Goal: Transaction & Acquisition: Subscribe to service/newsletter

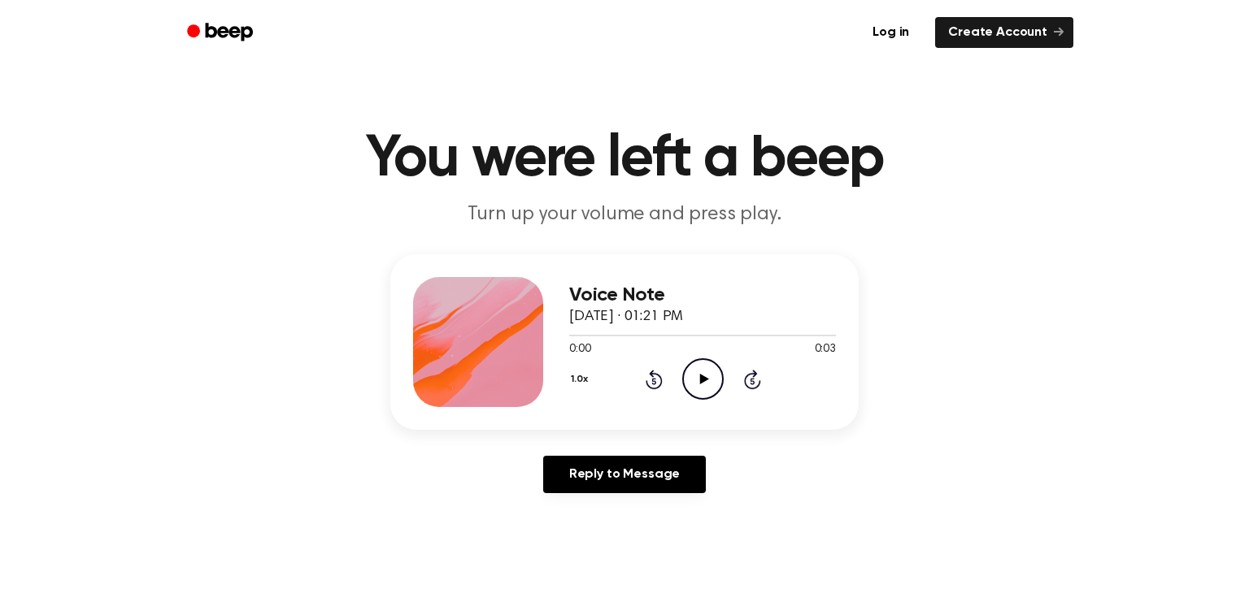
click at [696, 379] on icon "Play Audio" at bounding box center [702, 379] width 41 height 41
click at [696, 387] on icon "Play Audio" at bounding box center [702, 379] width 41 height 41
click at [716, 367] on icon "Play Audio" at bounding box center [702, 379] width 41 height 41
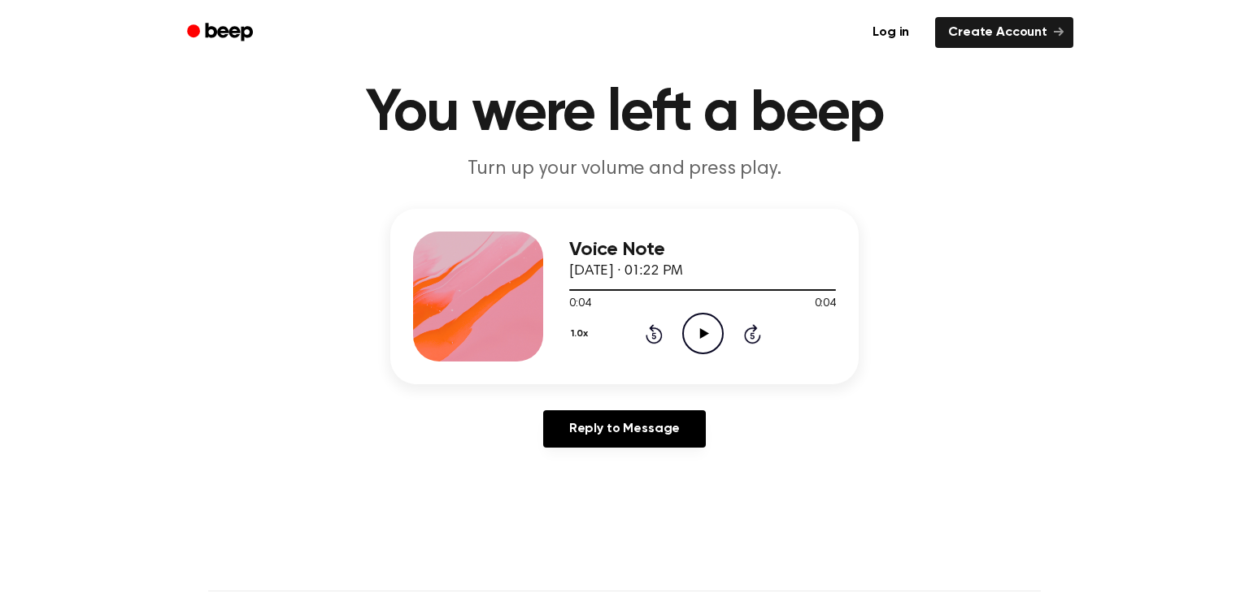
scroll to position [46, 0]
click at [711, 317] on icon "Play Audio" at bounding box center [702, 333] width 41 height 41
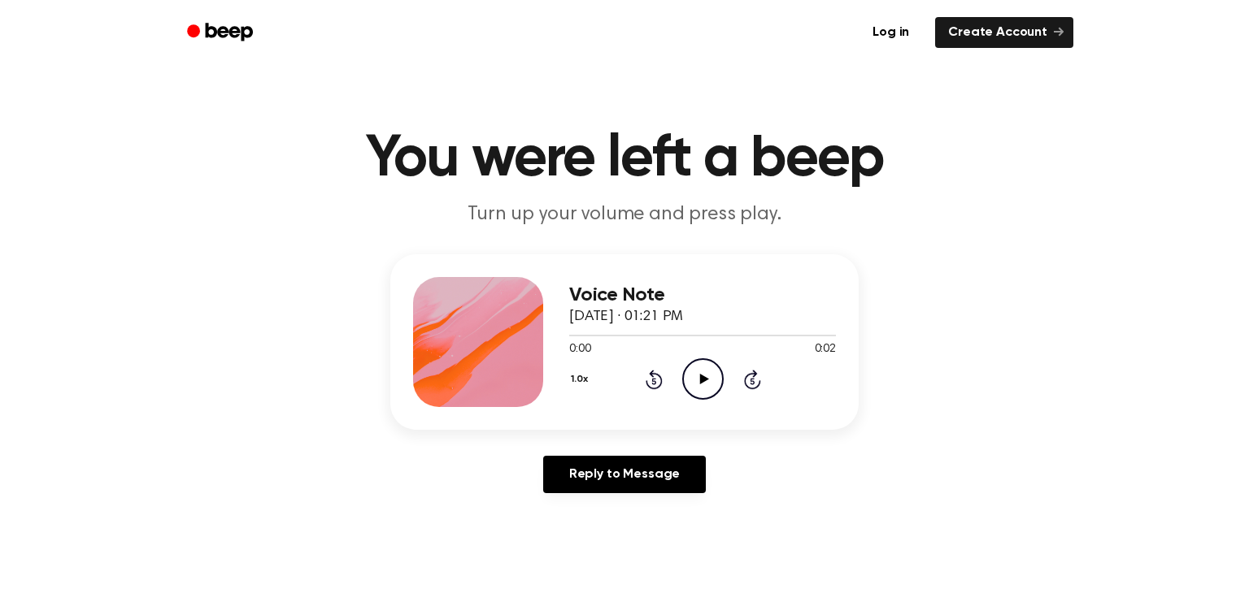
click at [707, 375] on icon "Play Audio" at bounding box center [702, 379] width 41 height 41
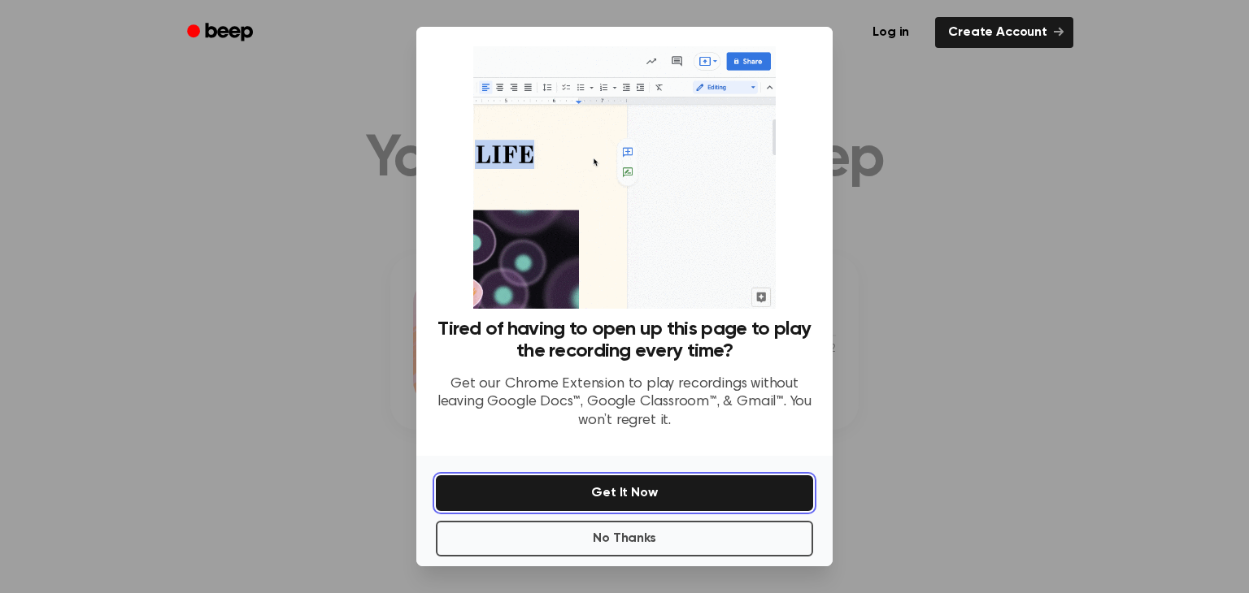
click at [596, 487] on button "Get It Now" at bounding box center [624, 494] width 377 height 36
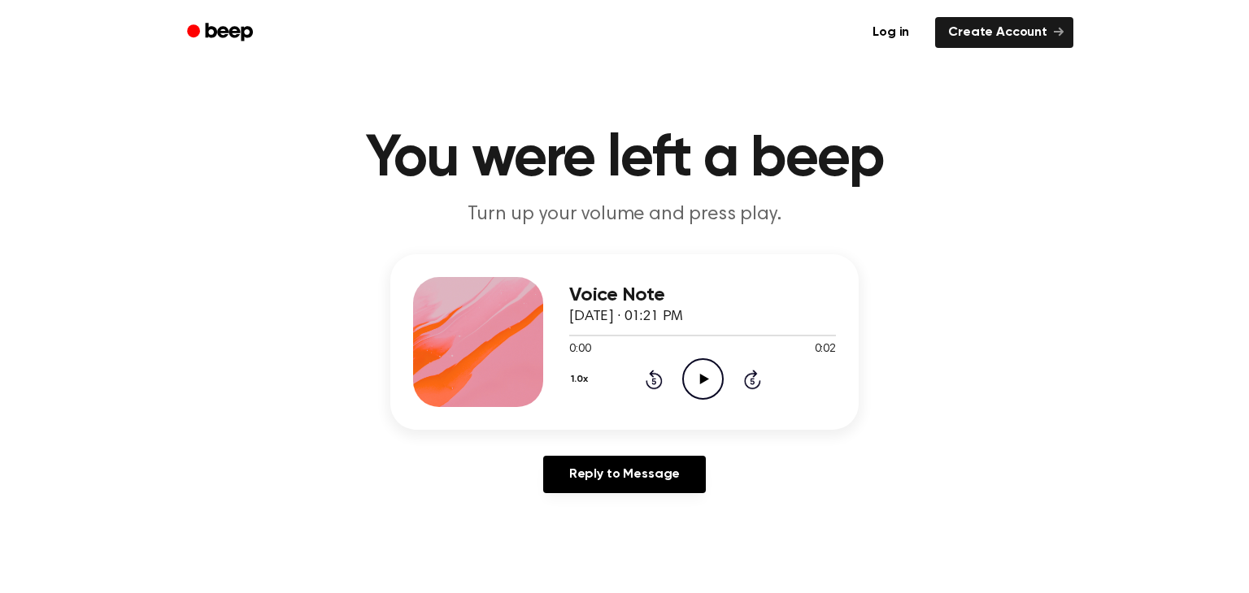
click at [704, 377] on icon at bounding box center [703, 379] width 9 height 11
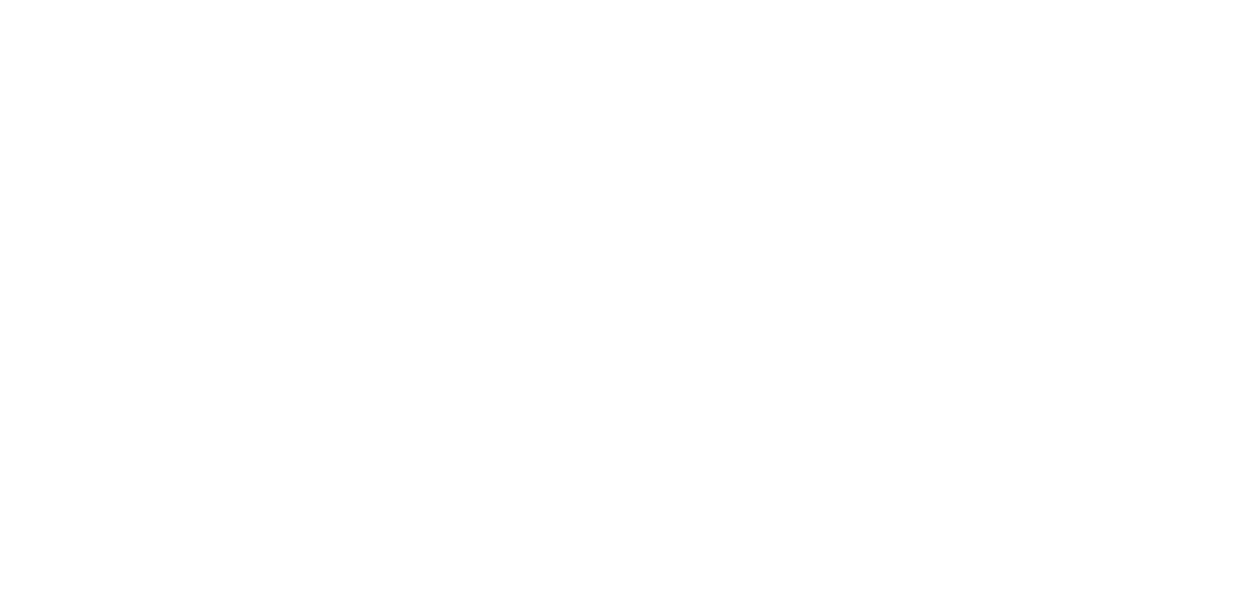
click at [1002, 0] on html at bounding box center [624, 0] width 1249 height 0
click at [998, 0] on html at bounding box center [624, 0] width 1249 height 0
click at [1010, 0] on html at bounding box center [624, 0] width 1249 height 0
click at [993, 0] on html at bounding box center [624, 0] width 1249 height 0
click at [996, 0] on html at bounding box center [624, 0] width 1249 height 0
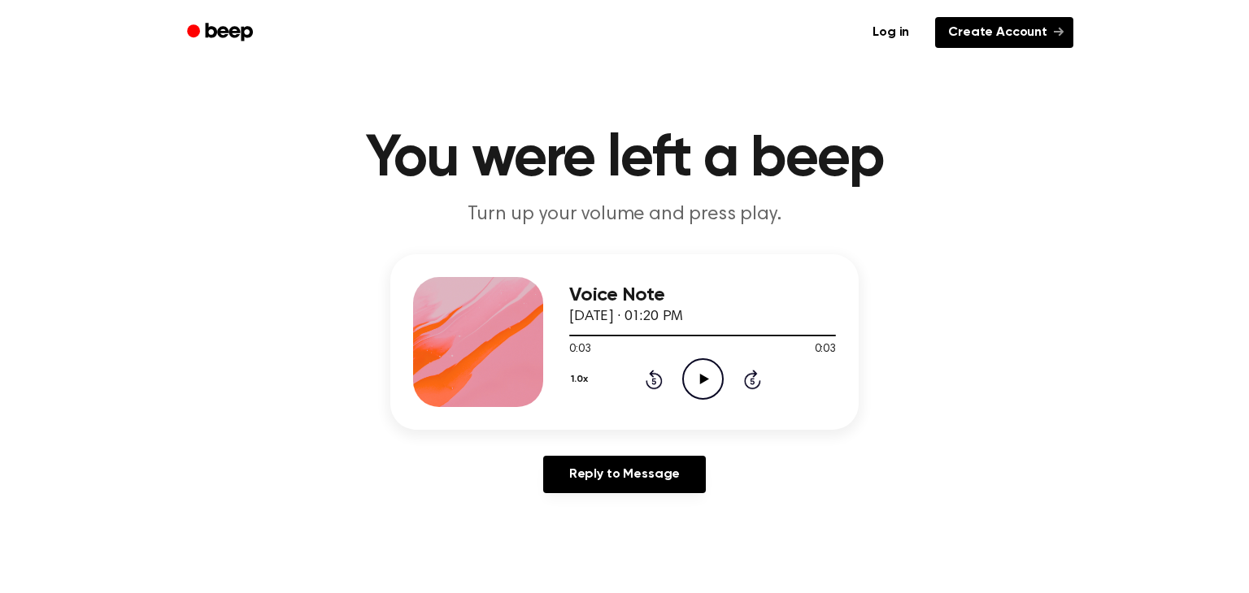
click at [1023, 30] on link "Create Account" at bounding box center [1004, 32] width 138 height 31
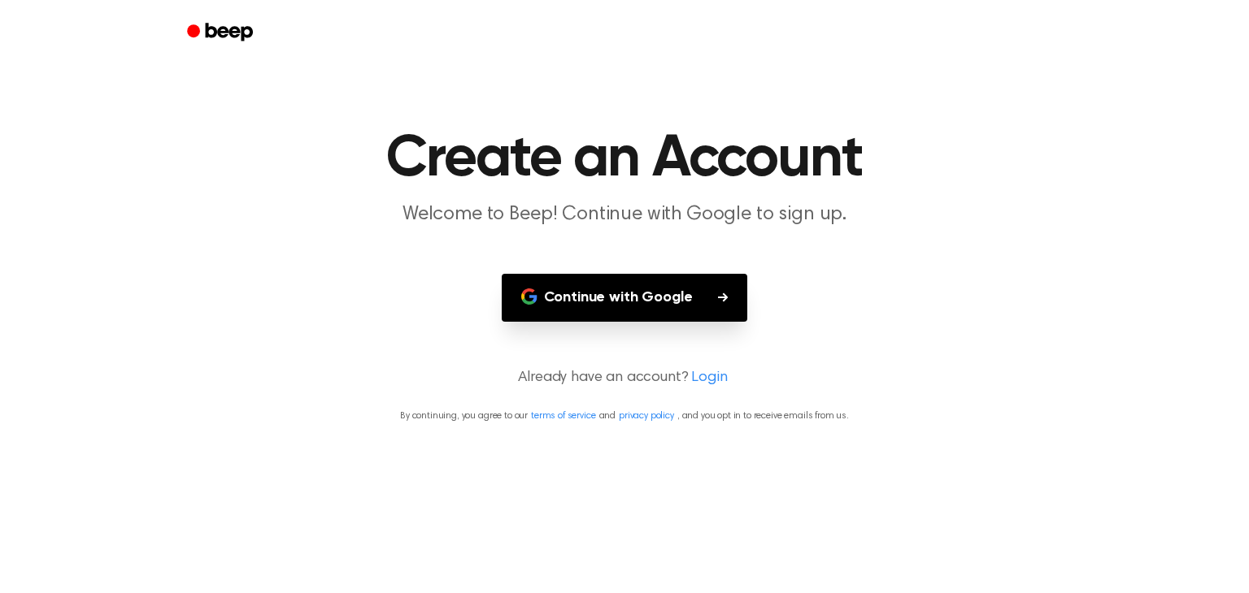
click at [738, 315] on button "Continue with Google" at bounding box center [625, 298] width 246 height 48
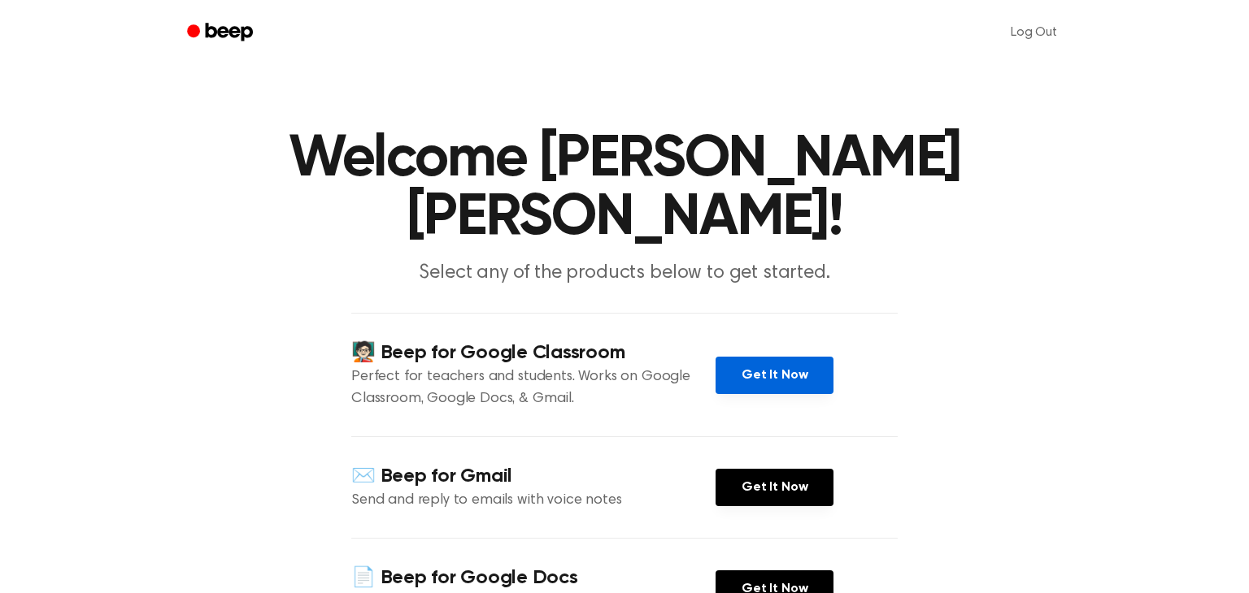
click at [798, 376] on link "Get It Now" at bounding box center [774, 375] width 118 height 37
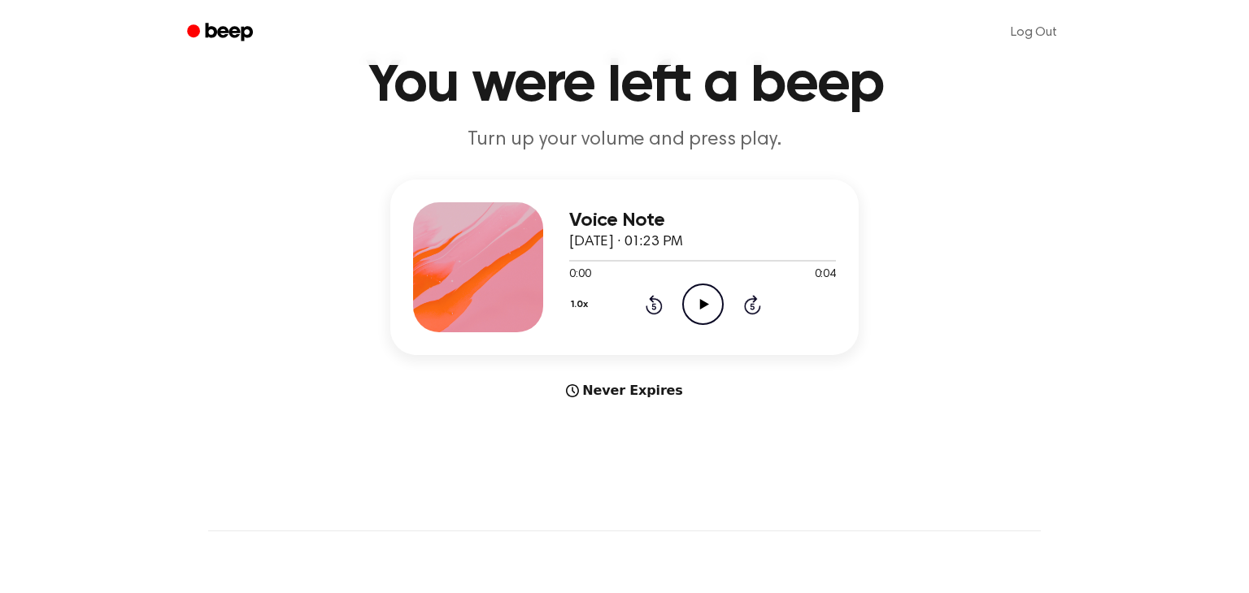
scroll to position [80, 0]
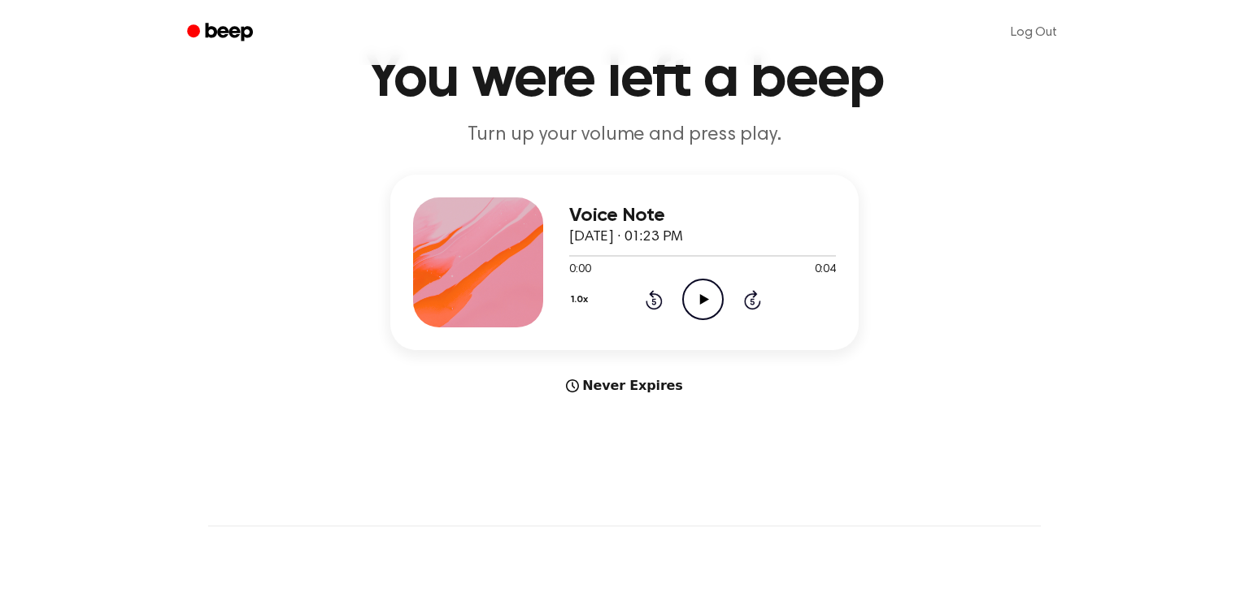
click at [699, 307] on icon "Play Audio" at bounding box center [702, 299] width 41 height 41
